Goal: Information Seeking & Learning: Find contact information

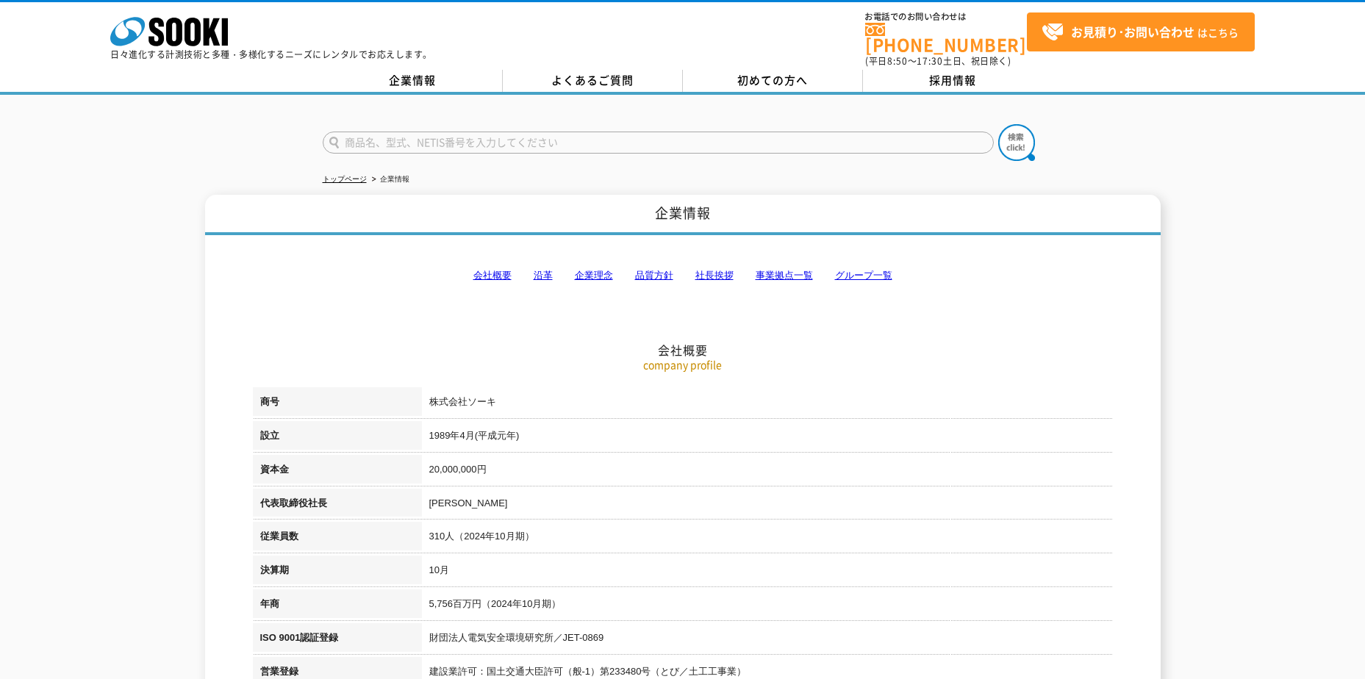
click at [786, 270] on link "事業拠点一覧" at bounding box center [784, 275] width 57 height 11
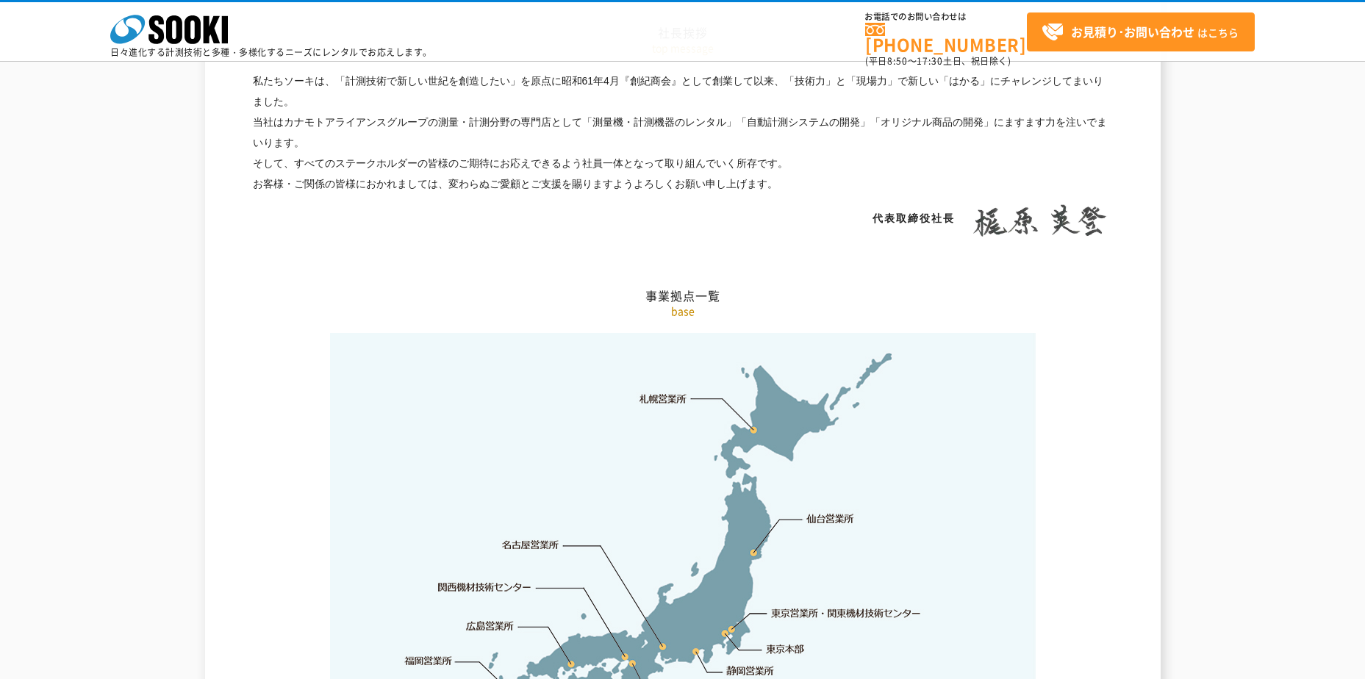
scroll to position [2952, 0]
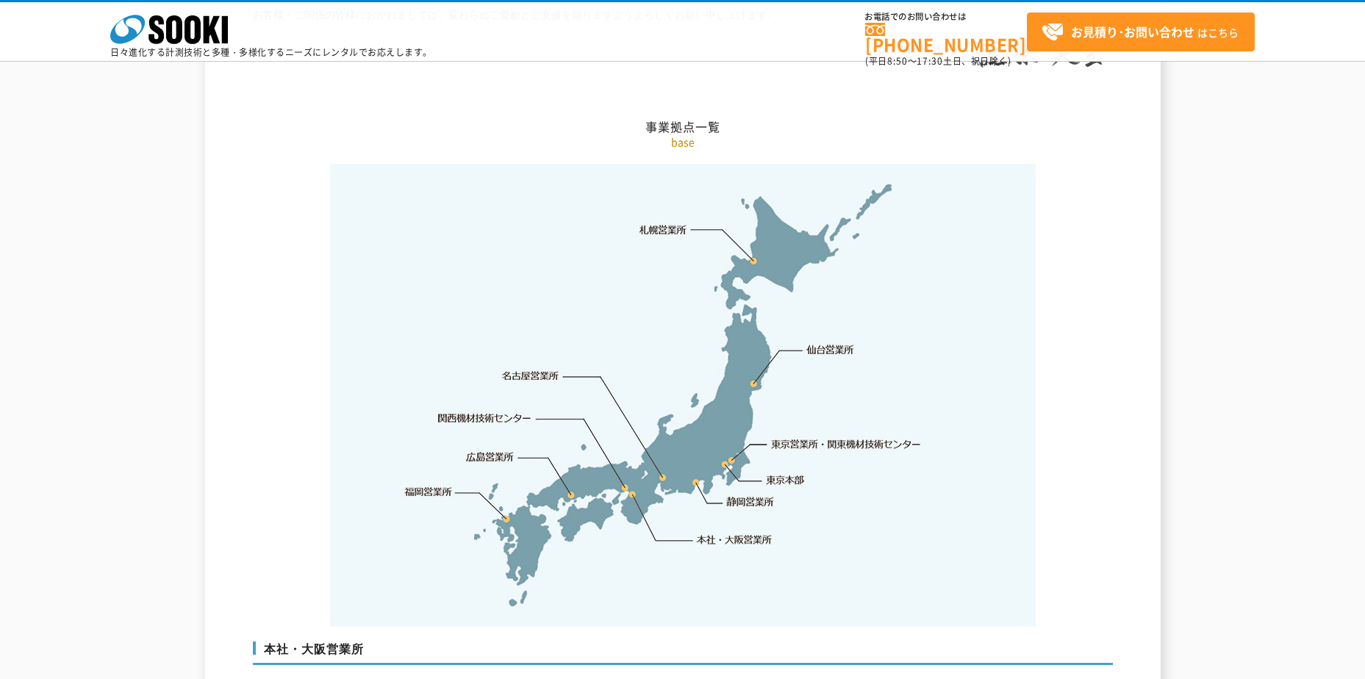
click at [485, 411] on link "関西機材技術センター" at bounding box center [484, 418] width 93 height 15
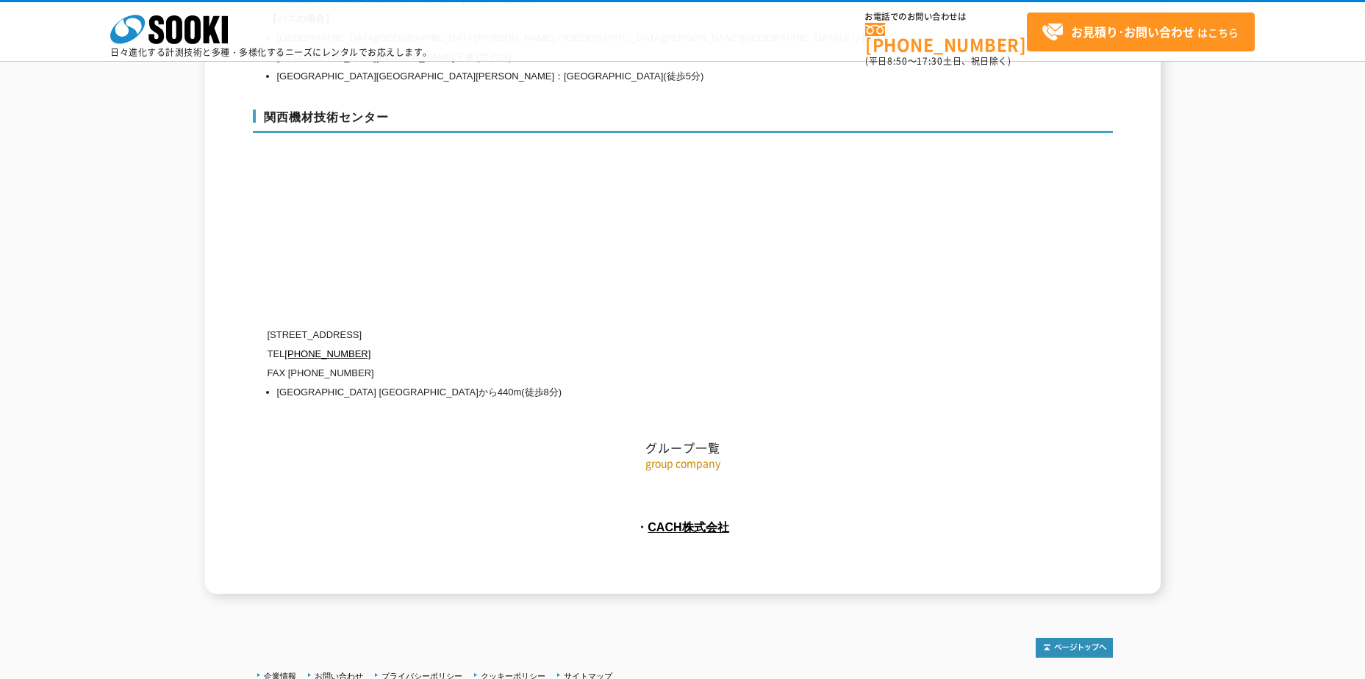
scroll to position [6522, 0]
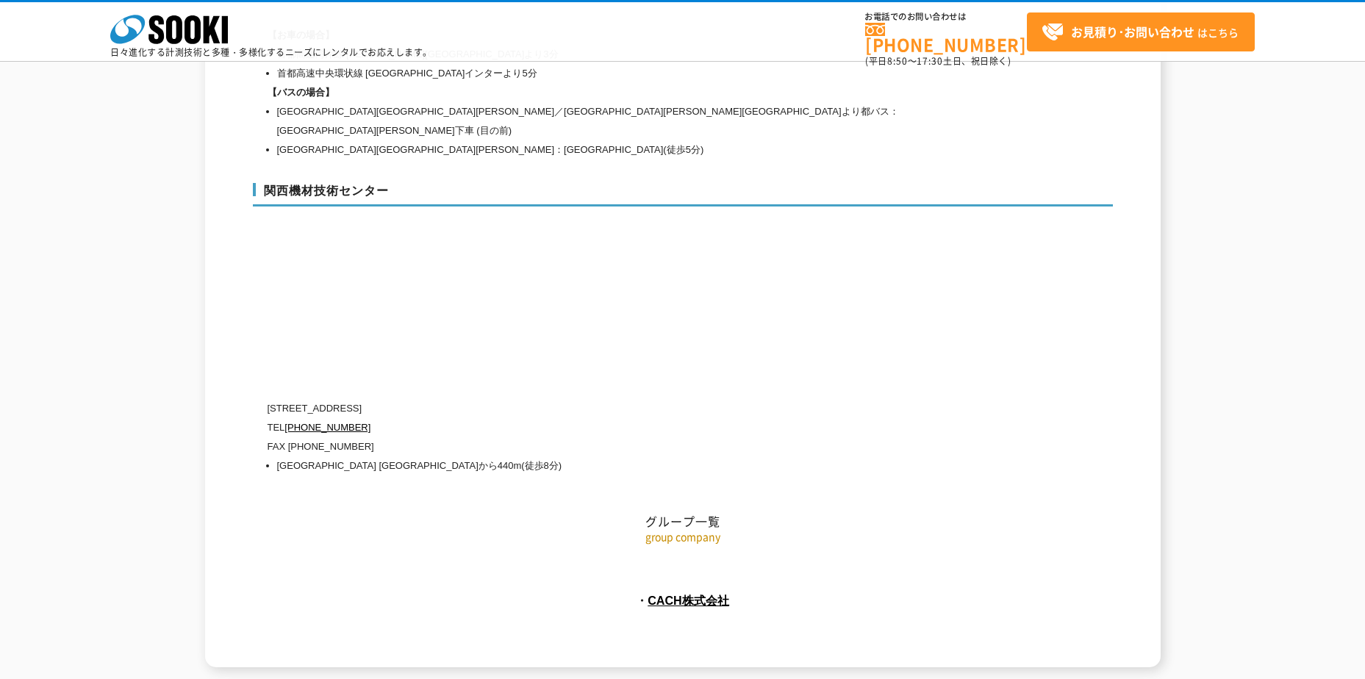
drag, startPoint x: 329, startPoint y: 356, endPoint x: 450, endPoint y: 356, distance: 120.5
click at [450, 399] on p "[STREET_ADDRESS]" at bounding box center [621, 408] width 706 height 19
drag, startPoint x: 450, startPoint y: 356, endPoint x: 406, endPoint y: 354, distance: 44.2
copy p "[STREET_ADDRESS]"
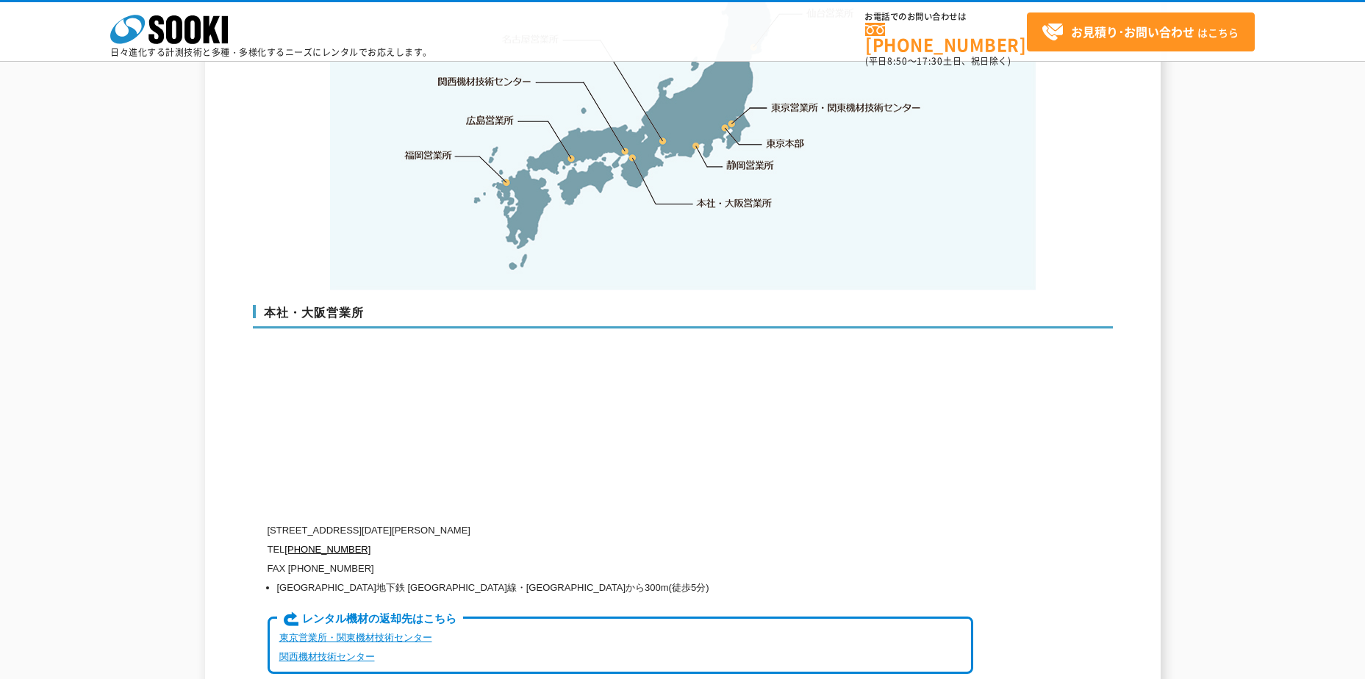
scroll to position [3288, 0]
click at [760, 445] on div "本社・大阪営業所 [STREET_ADDRESS][DATE][PERSON_NAME] TEL [PHONE_NUMBER] FAX [PHONE_NUMB…" at bounding box center [683, 496] width 860 height 411
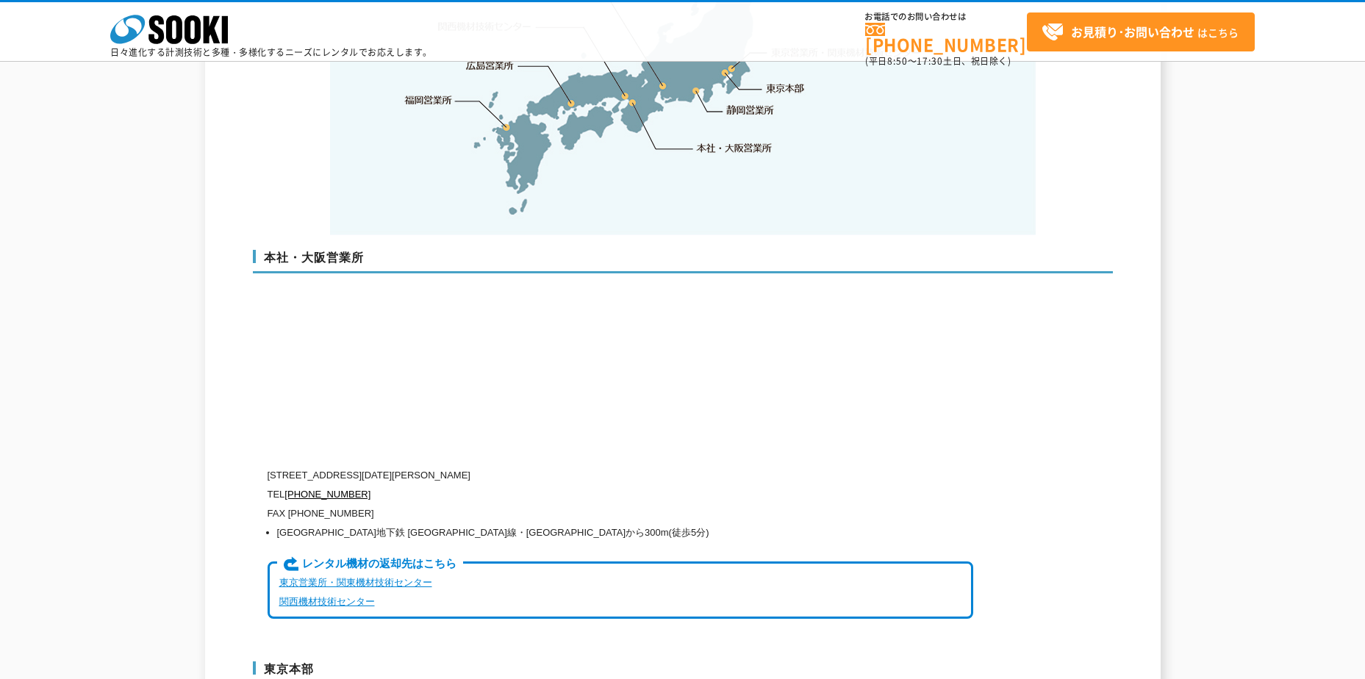
scroll to position [3361, 0]
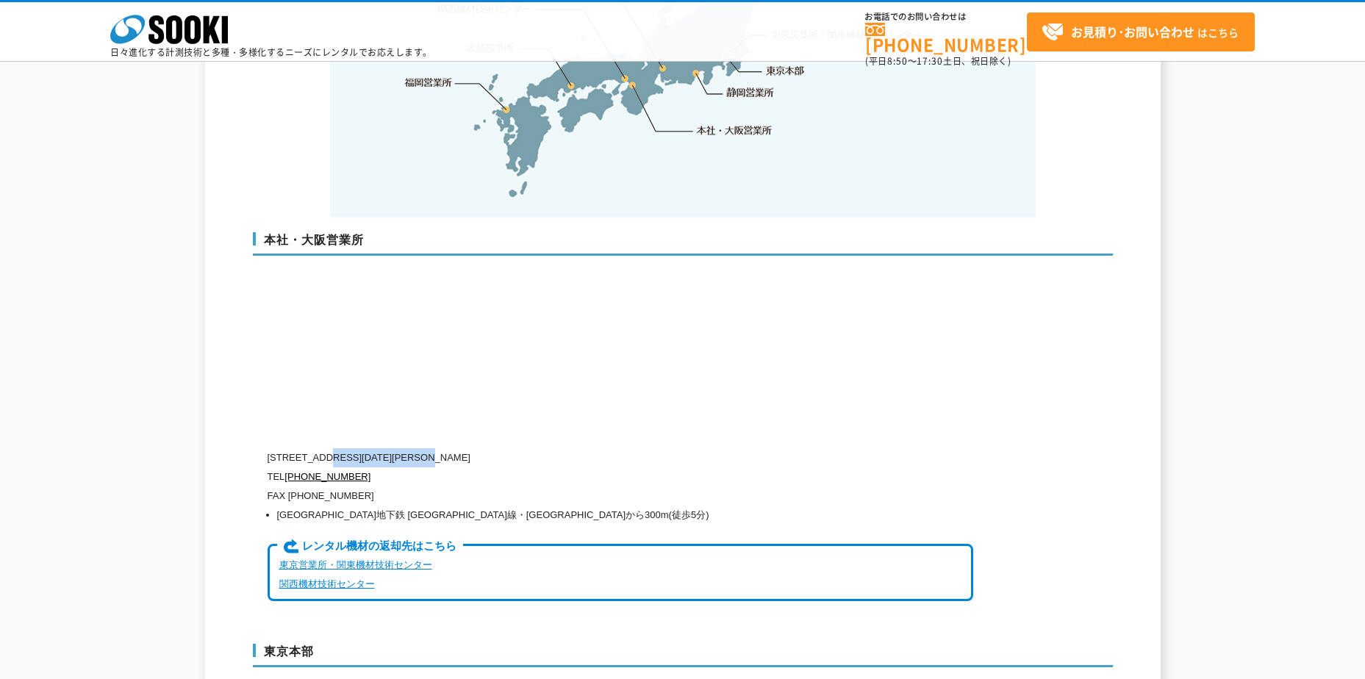
drag, startPoint x: 332, startPoint y: 426, endPoint x: 471, endPoint y: 423, distance: 139.7
click at [471, 448] on p "[STREET_ADDRESS][DATE][PERSON_NAME]" at bounding box center [621, 457] width 706 height 19
drag, startPoint x: 471, startPoint y: 423, endPoint x: 435, endPoint y: 424, distance: 36.0
copy p "[STREET_ADDRESS][DATE]"
